Goal: Find specific page/section: Find specific page/section

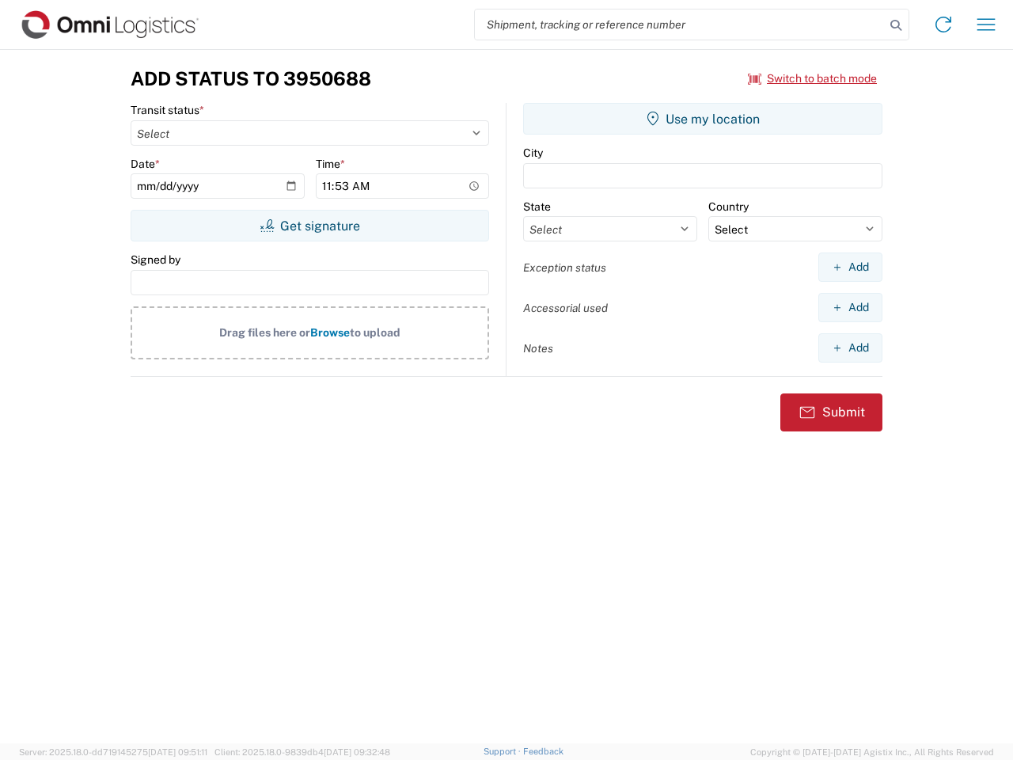
click at [680, 25] on input "search" at bounding box center [680, 24] width 410 height 30
click at [896, 25] on icon at bounding box center [896, 25] width 22 height 22
click at [943, 25] on icon at bounding box center [943, 24] width 25 height 25
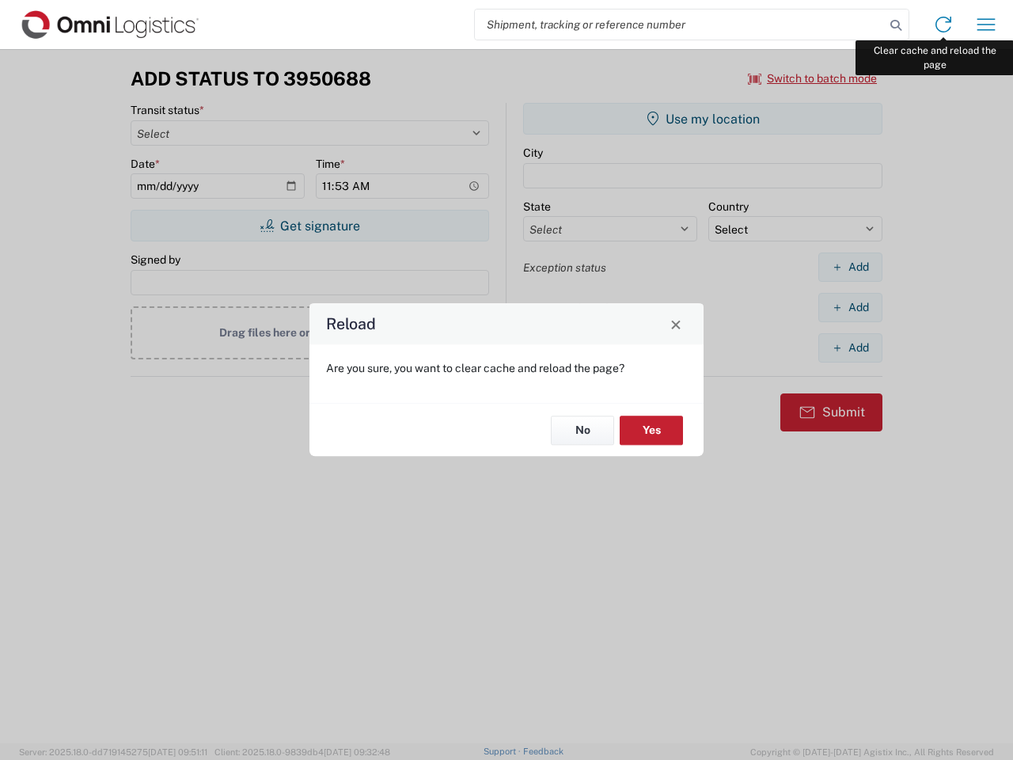
click at [986, 25] on div "Reload Are you sure, you want to clear cache and reload the page? No Yes" at bounding box center [506, 380] width 1013 height 760
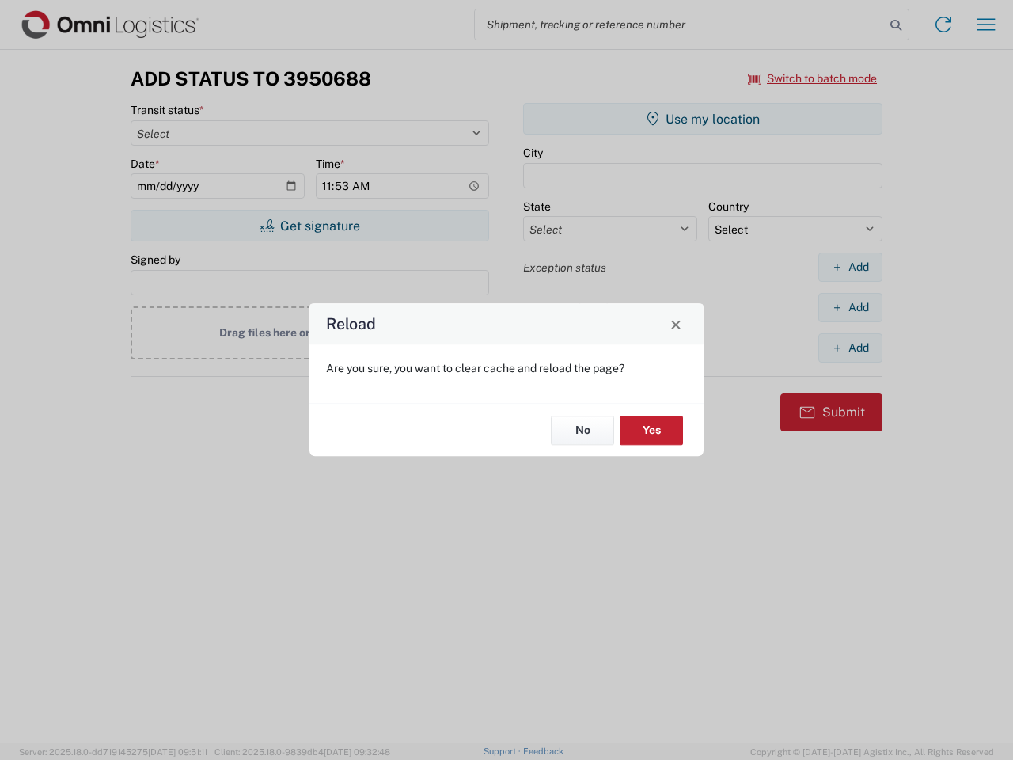
click at [813, 78] on div "Reload Are you sure, you want to clear cache and reload the page? No Yes" at bounding box center [506, 380] width 1013 height 760
click at [309, 226] on div "Reload Are you sure, you want to clear cache and reload the page? No Yes" at bounding box center [506, 380] width 1013 height 760
click at [703, 119] on div "Reload Are you sure, you want to clear cache and reload the page? No Yes" at bounding box center [506, 380] width 1013 height 760
click at [850, 267] on div "Reload Are you sure, you want to clear cache and reload the page? No Yes" at bounding box center [506, 380] width 1013 height 760
click at [850, 307] on div "Reload Are you sure, you want to clear cache and reload the page? No Yes" at bounding box center [506, 380] width 1013 height 760
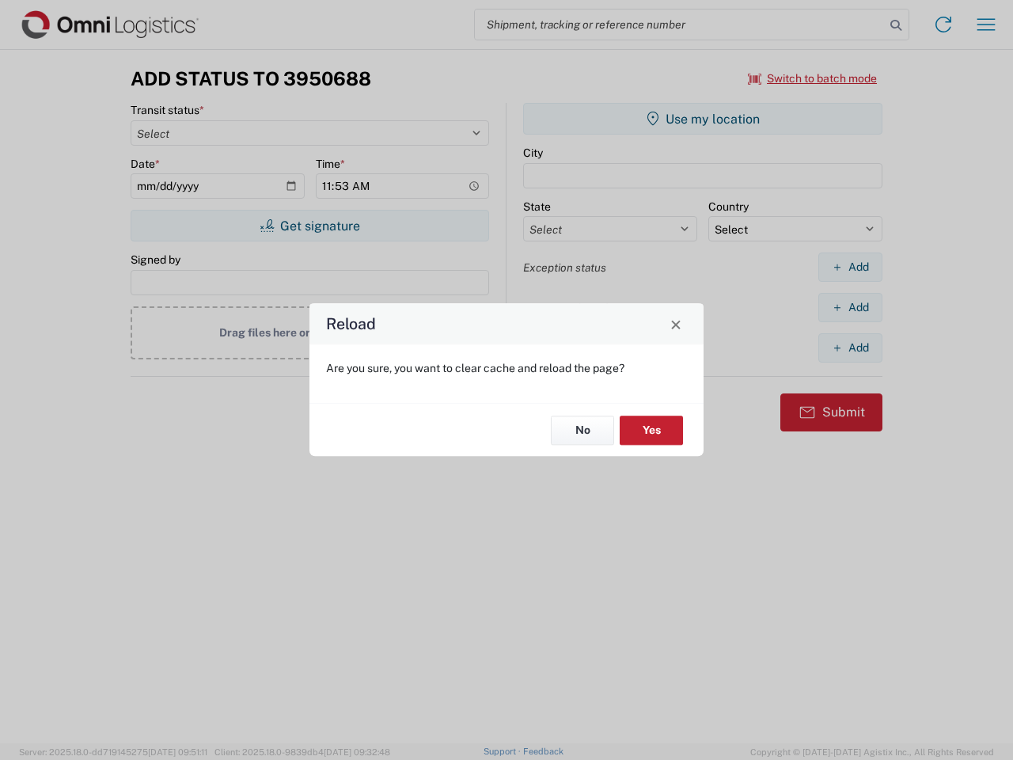
click at [850, 347] on div "Reload Are you sure, you want to clear cache and reload the page? No Yes" at bounding box center [506, 380] width 1013 height 760
